Goal: Book appointment/travel/reservation

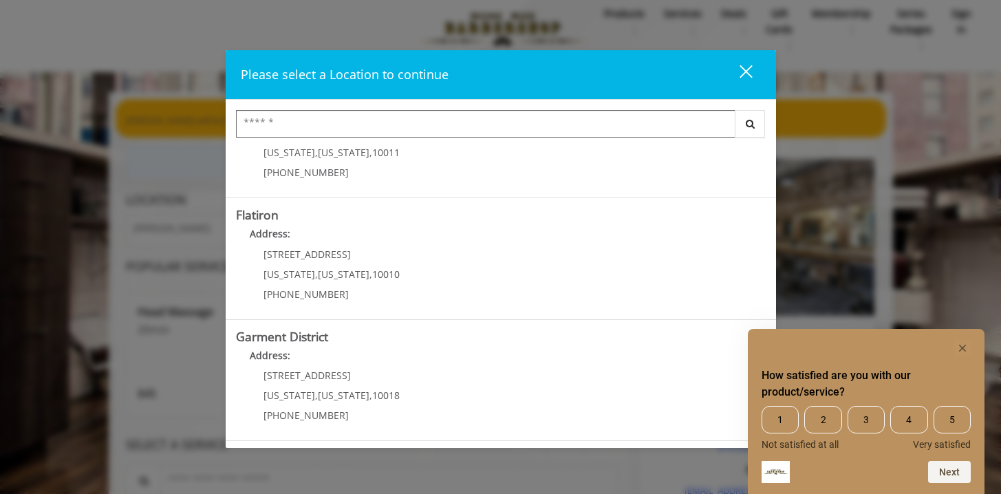
scroll to position [15, 0]
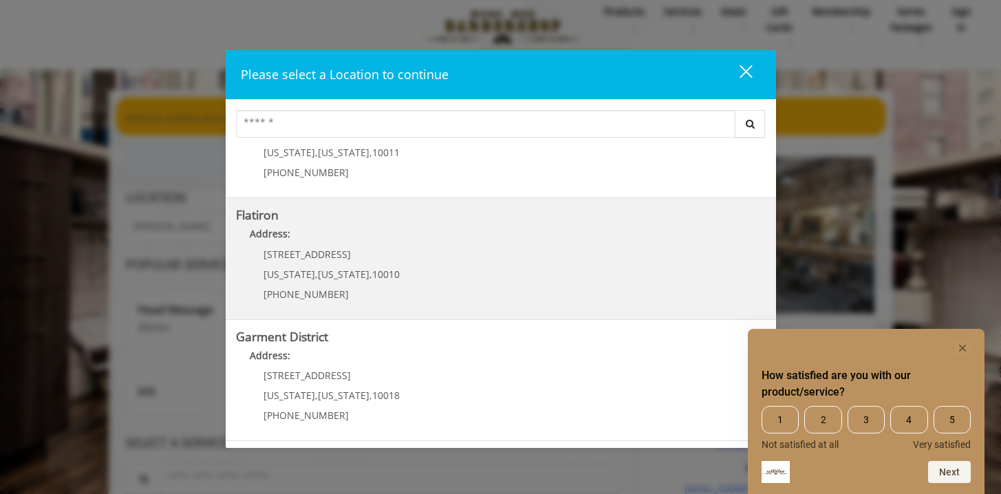
click at [408, 270] on "Flatiron Address: 10 E 23rd St New York , New York , 10010 (917) 475-1765" at bounding box center [501, 259] width 530 height 100
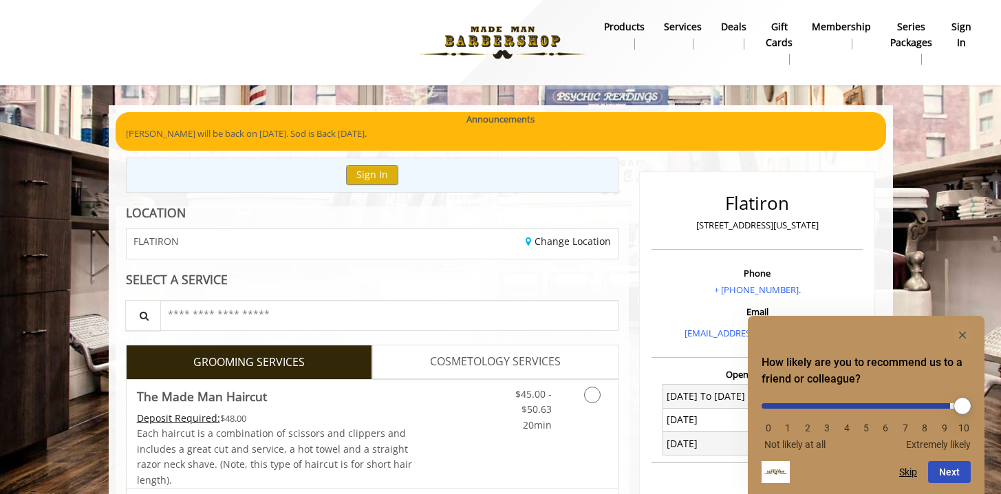
drag, startPoint x: 772, startPoint y: 407, endPoint x: 935, endPoint y: 405, distance: 163.1
type input "*"
click at [935, 405] on input "range" at bounding box center [866, 406] width 209 height 6
click at [949, 471] on button "Next" at bounding box center [949, 472] width 43 height 22
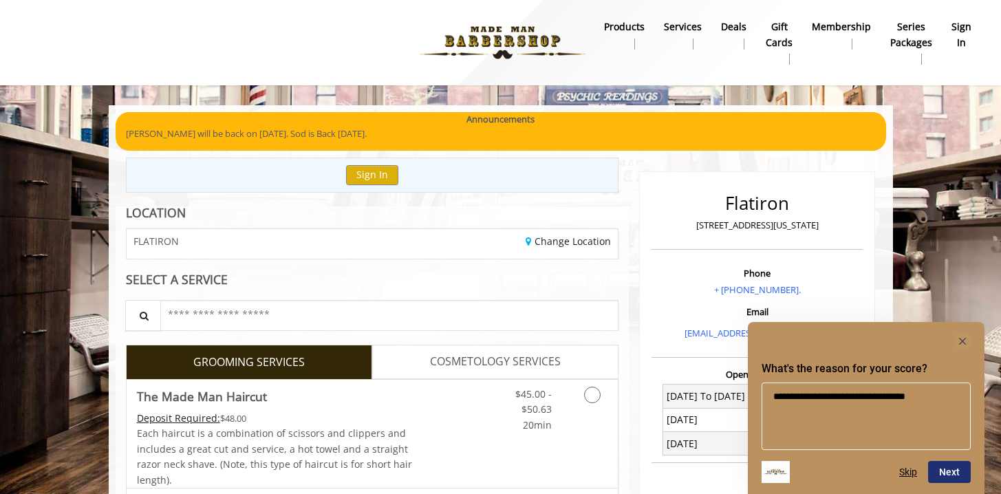
type textarea "**********"
click at [957, 471] on button "Next" at bounding box center [949, 472] width 43 height 22
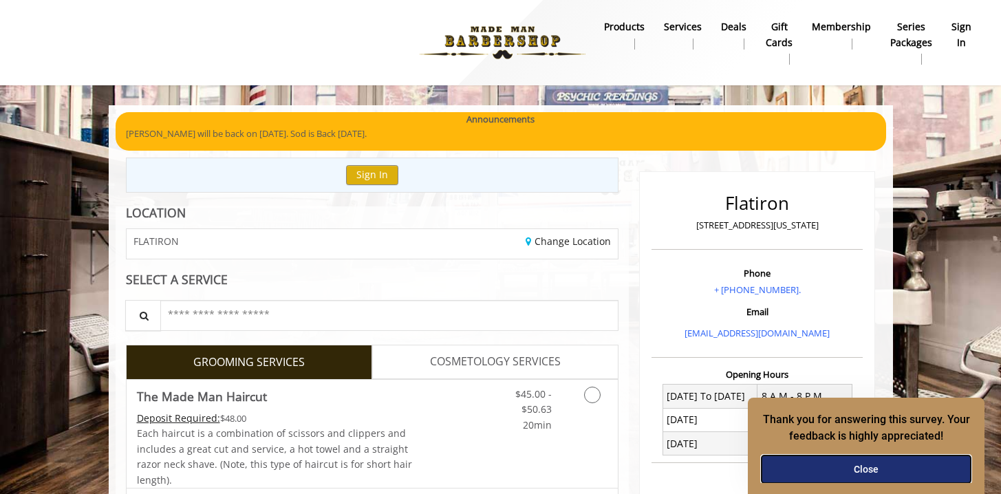
click at [867, 471] on button "Close" at bounding box center [866, 470] width 209 height 28
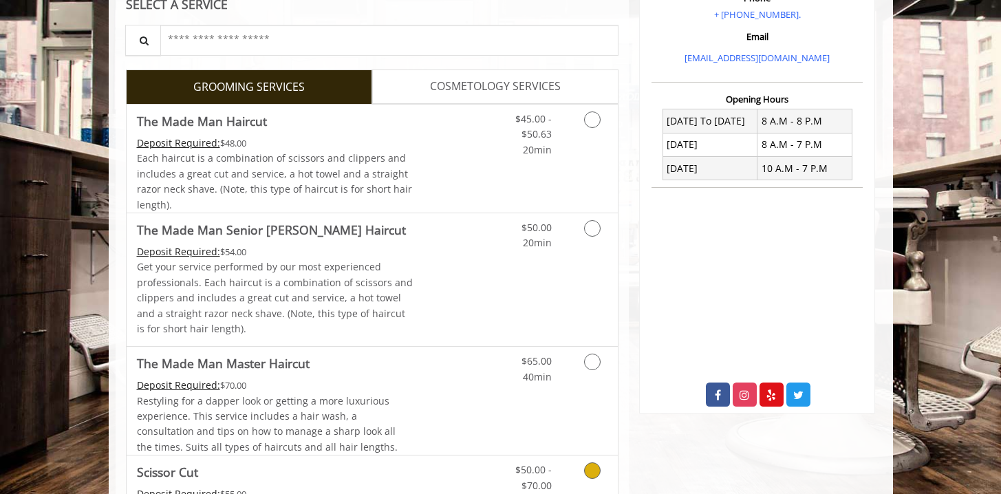
scroll to position [261, 0]
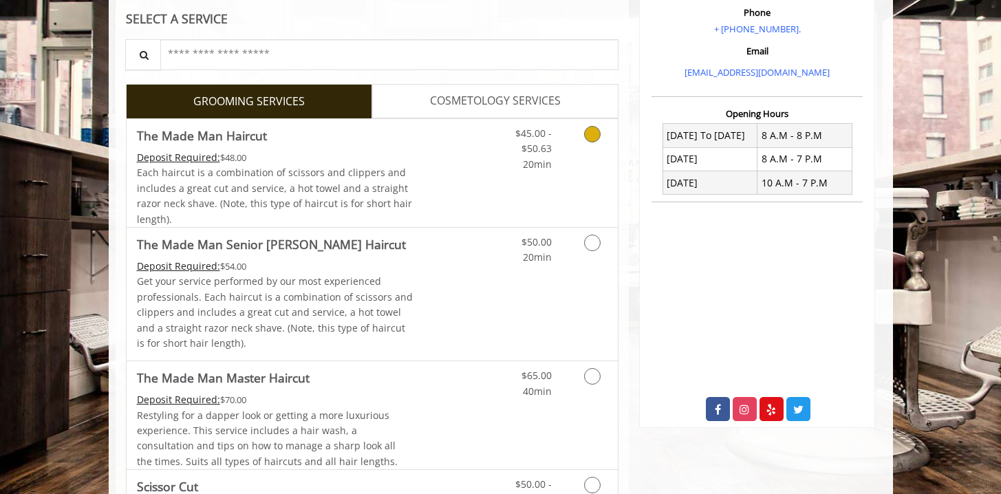
click at [594, 132] on icon "Grooming services" at bounding box center [592, 134] width 17 height 17
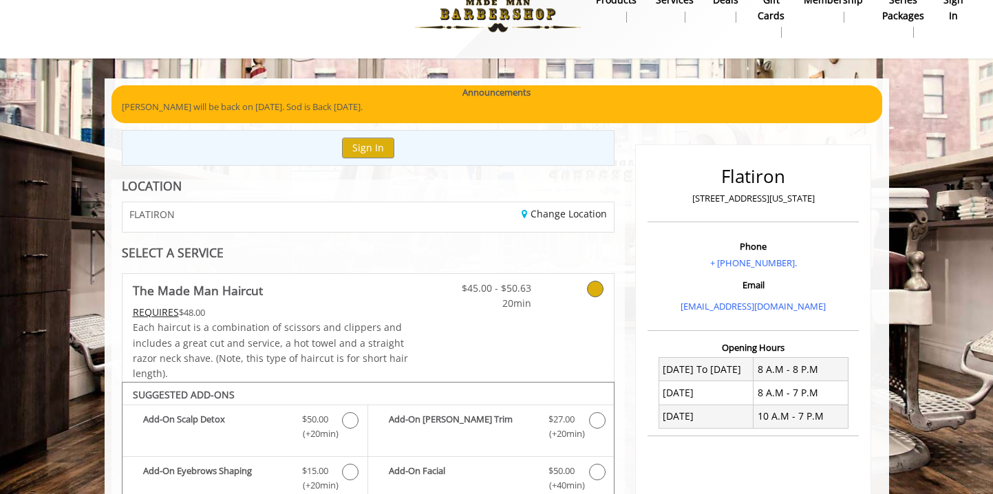
scroll to position [22, 0]
